Goal: Information Seeking & Learning: Learn about a topic

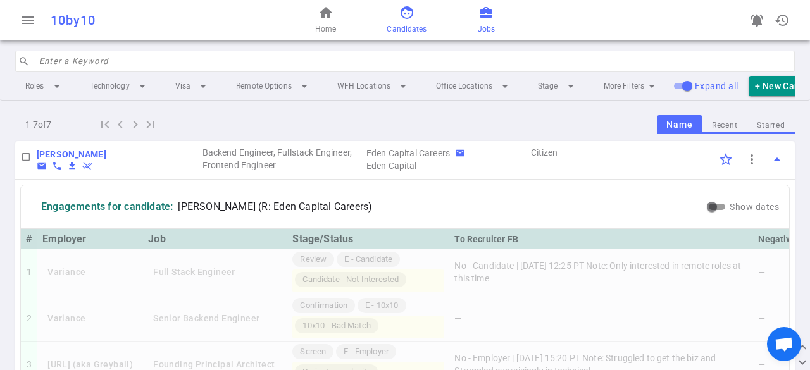
click at [494, 30] on span "Jobs" at bounding box center [486, 29] width 17 height 13
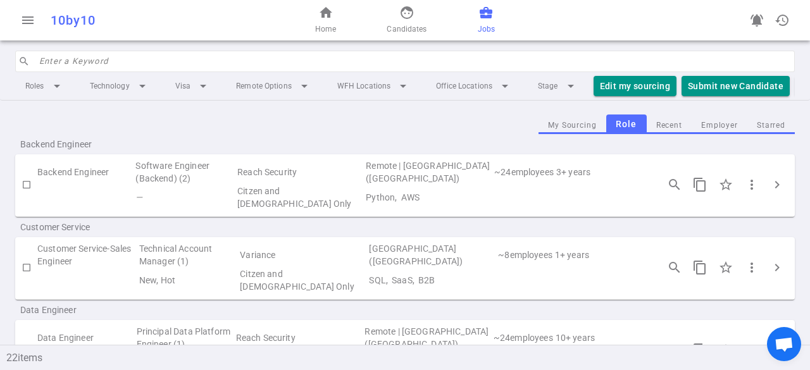
click at [24, 194] on input "checkbox" at bounding box center [27, 185] width 22 height 22
click at [28, 196] on input "checkbox" at bounding box center [27, 185] width 22 height 22
checkbox input "false"
click at [776, 193] on button "chevron_right" at bounding box center [777, 184] width 25 height 25
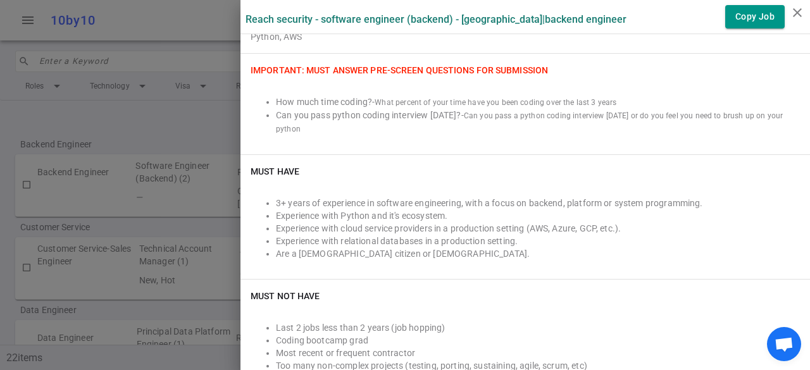
scroll to position [317, 0]
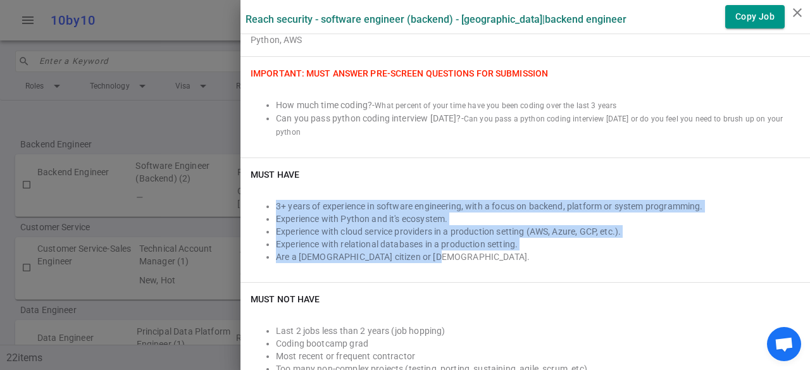
drag, startPoint x: 443, startPoint y: 258, endPoint x: 263, endPoint y: 201, distance: 188.0
click at [263, 201] on ul "3+ years of experience in software engineering, with a focus on backend, platfo…" at bounding box center [526, 231] width 550 height 63
copy ul "3+ years of experience in software engineering, with a focus on backend, platfo…"
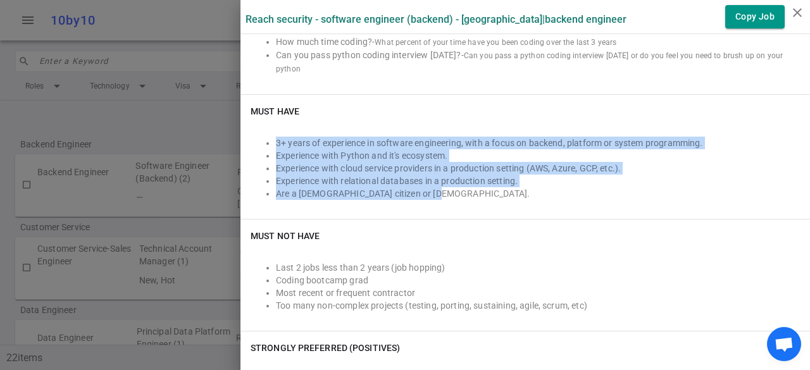
scroll to position [504, 0]
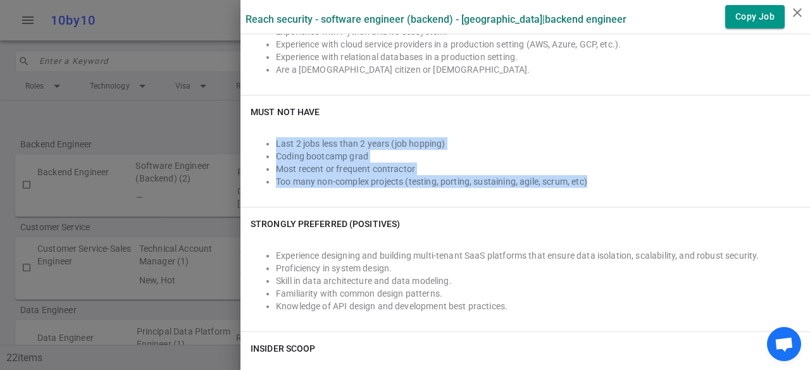
drag, startPoint x: 591, startPoint y: 187, endPoint x: 256, endPoint y: 138, distance: 338.5
click at [256, 138] on div "Last 2 jobs less than 2 years (job hopping) Coding bootcamp grad Most recent or…" at bounding box center [526, 163] width 550 height 68
copy ul "Last 2 jobs less than 2 years (job hopping) Coding bootcamp grad Most recent or…"
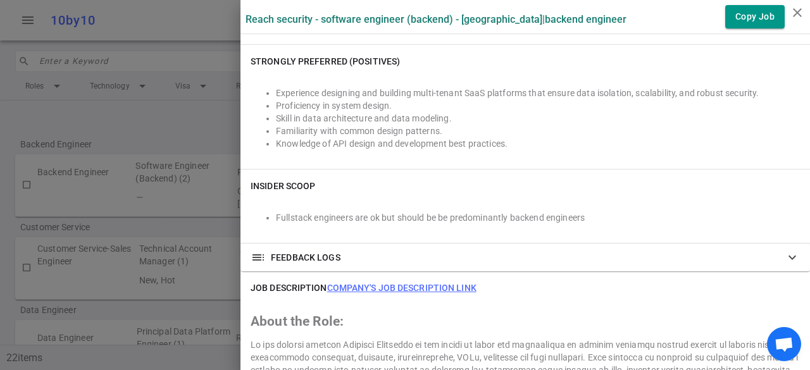
scroll to position [668, 0]
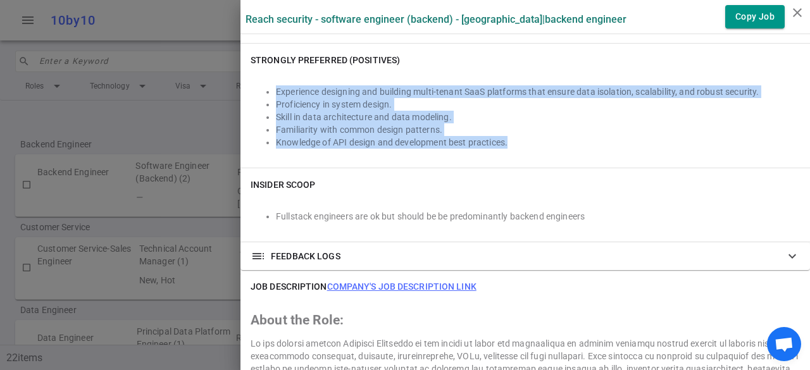
drag, startPoint x: 510, startPoint y: 156, endPoint x: 262, endPoint y: 88, distance: 257.4
click at [262, 88] on div "Strongly Preferred (Positives) Experience designing and building multi-tenant S…" at bounding box center [526, 106] width 570 height 124
copy ul "Experience designing and building multi-tenant SaaS platforms that ensure data …"
click at [794, 11] on icon "close" at bounding box center [797, 12] width 15 height 15
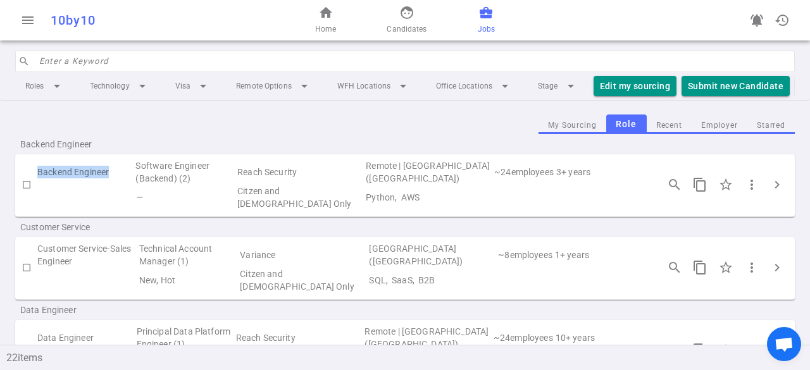
drag, startPoint x: 111, startPoint y: 184, endPoint x: 32, endPoint y: 180, distance: 78.6
click at [32, 180] on tr "Backend Engineer Software Engineer (Backend) (2) Reach Security Remote | [GEOGR…" at bounding box center [405, 172] width 780 height 25
copy td "Backend Engineer"
